Goal: Transaction & Acquisition: Purchase product/service

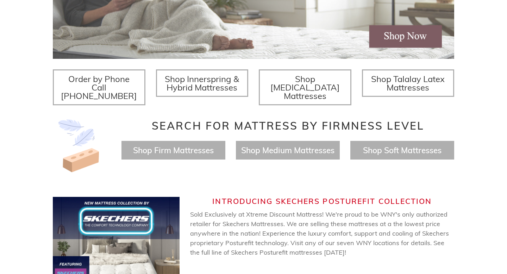
scroll to position [225, 0]
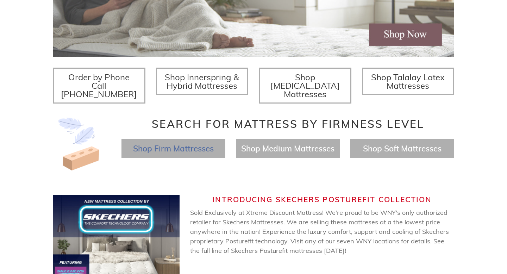
click at [138, 143] on span "Shop Firm Mattresses" at bounding box center [173, 148] width 81 height 10
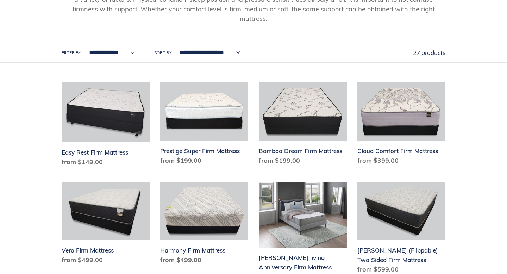
scroll to position [148, 0]
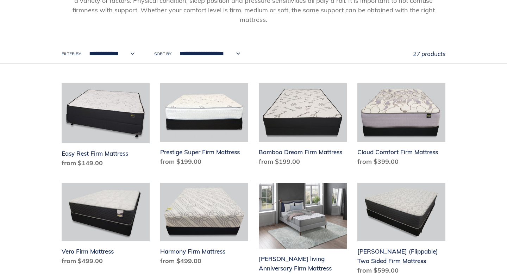
click at [131, 48] on select "**********" at bounding box center [110, 53] width 55 height 19
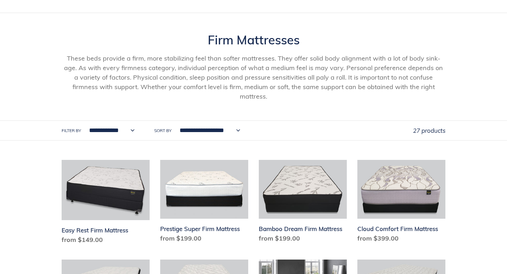
scroll to position [0, 0]
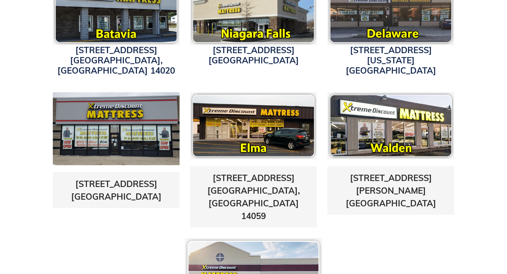
scroll to position [182, 0]
